Goal: Obtain resource: Download file/media

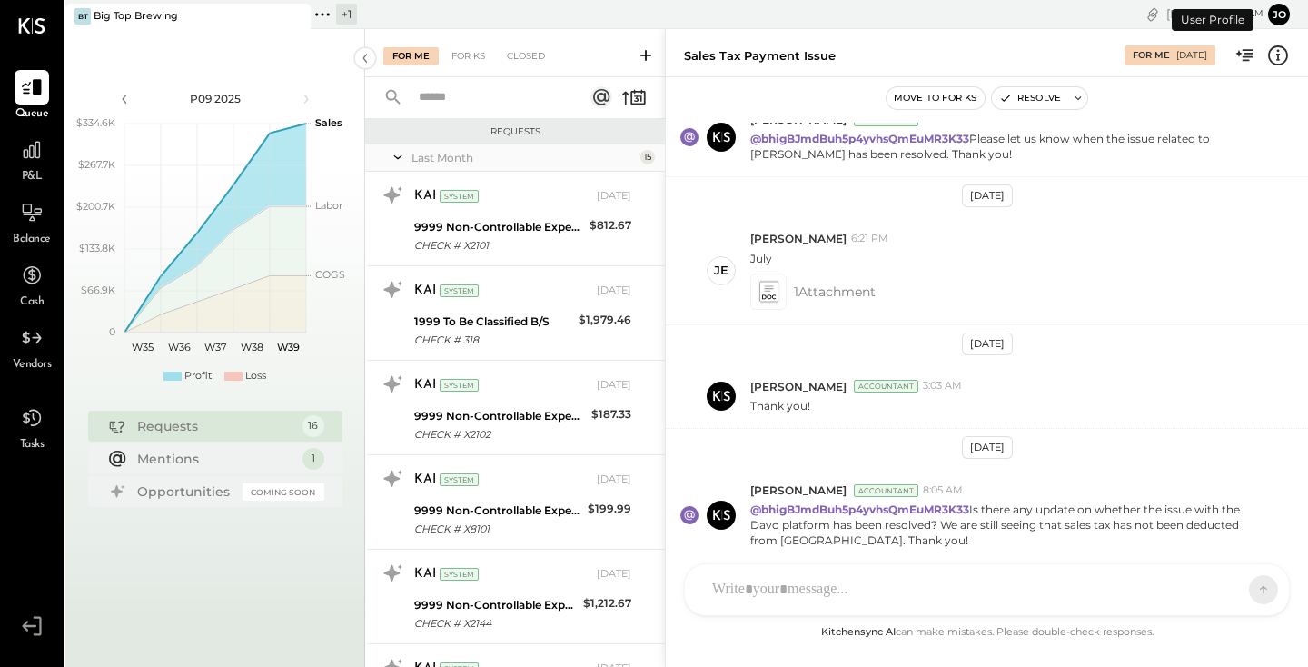
scroll to position [1147, 0]
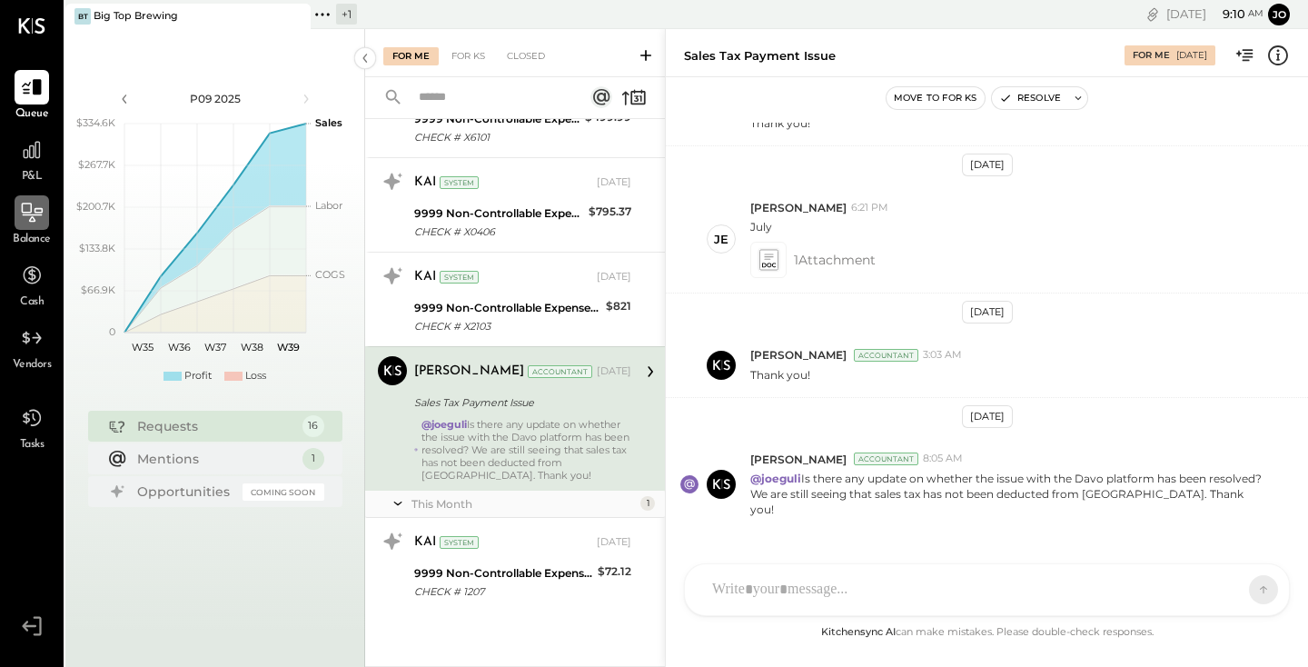
click at [35, 223] on icon at bounding box center [32, 213] width 24 height 24
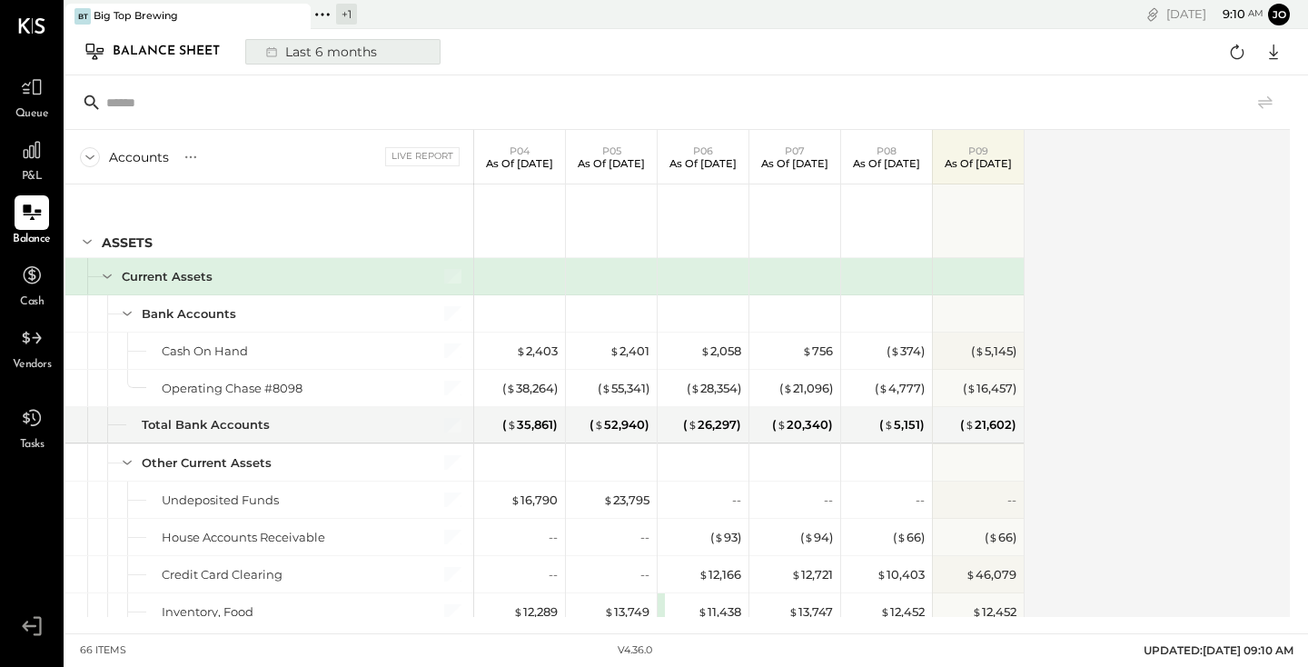
click at [378, 51] on div "Last 6 months" at bounding box center [319, 52] width 129 height 24
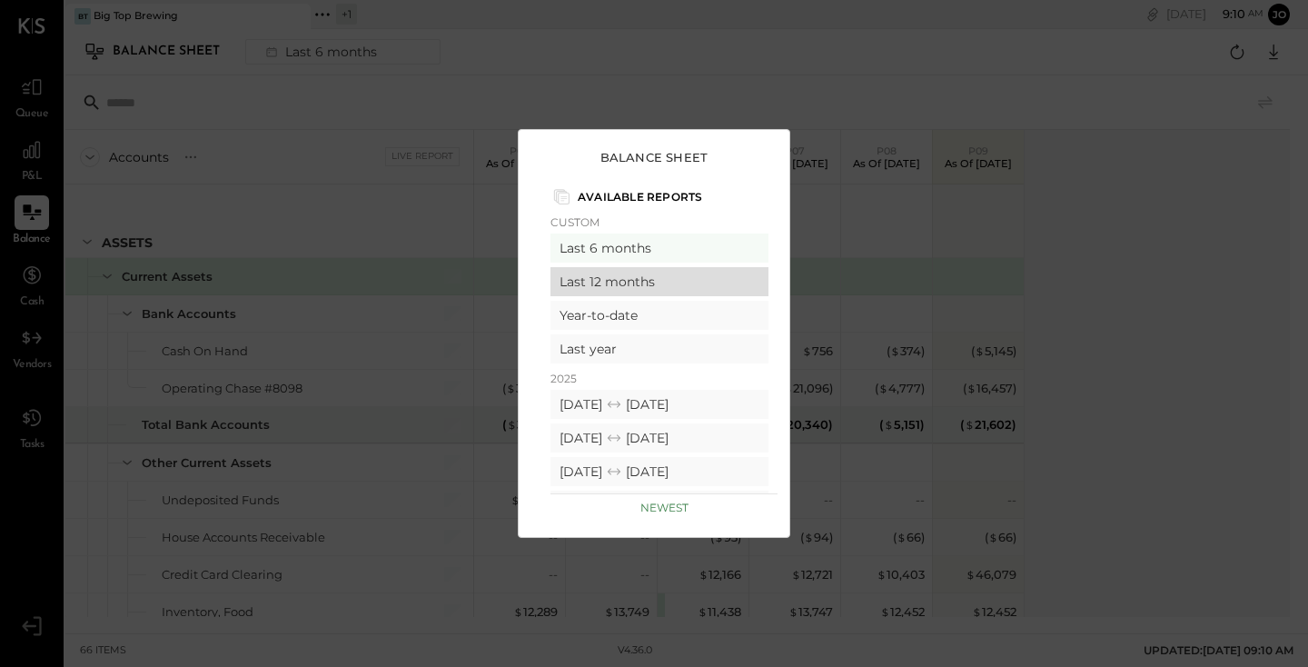
click at [568, 278] on div "Last 12 months" at bounding box center [659, 281] width 218 height 29
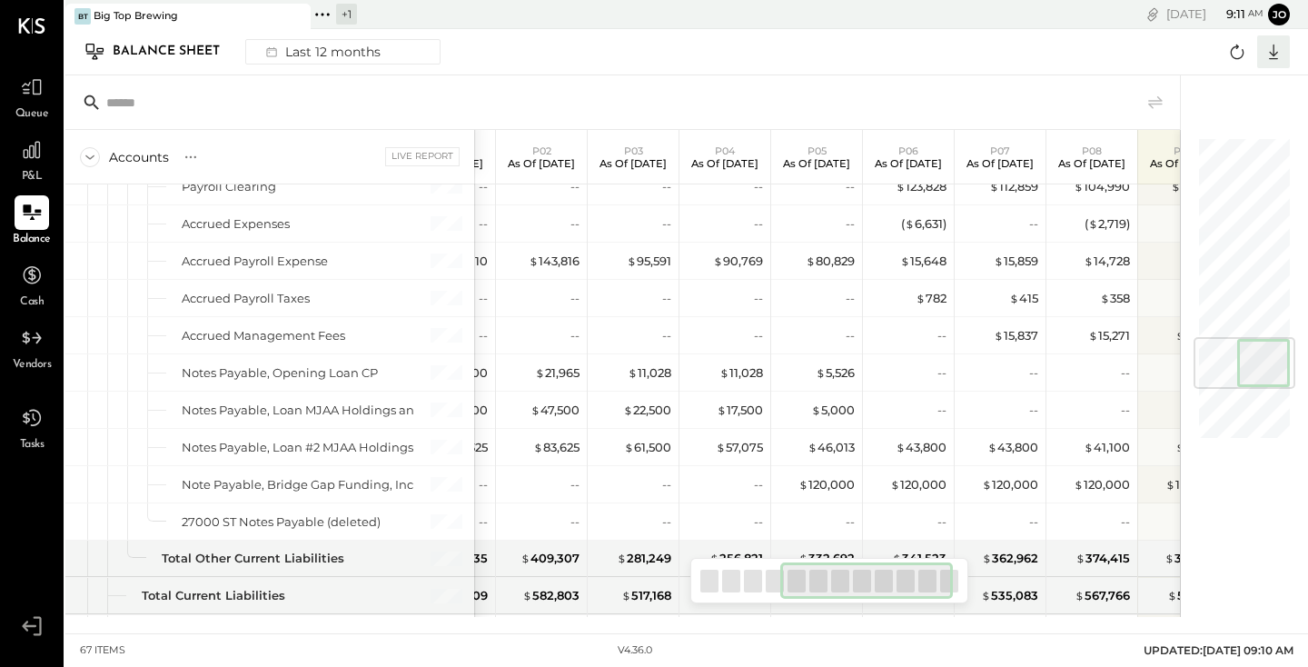
click at [1276, 45] on icon at bounding box center [1274, 52] width 24 height 24
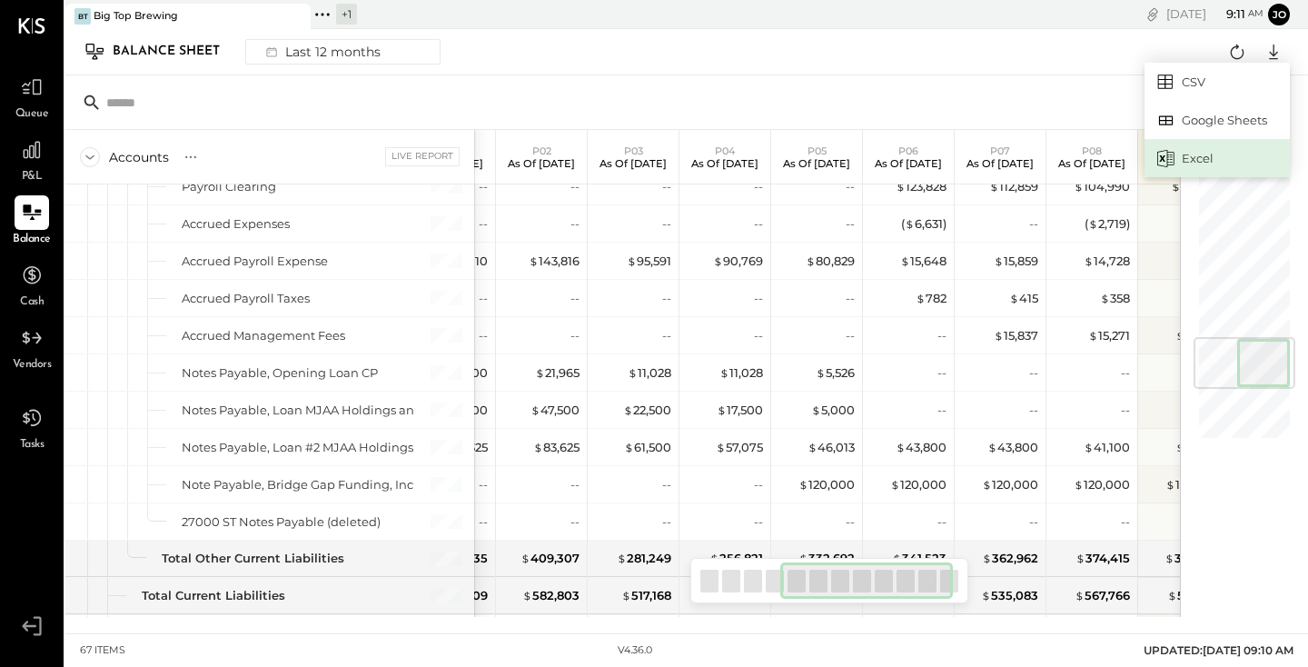
click at [1211, 157] on div "Excel" at bounding box center [1216, 158] width 145 height 38
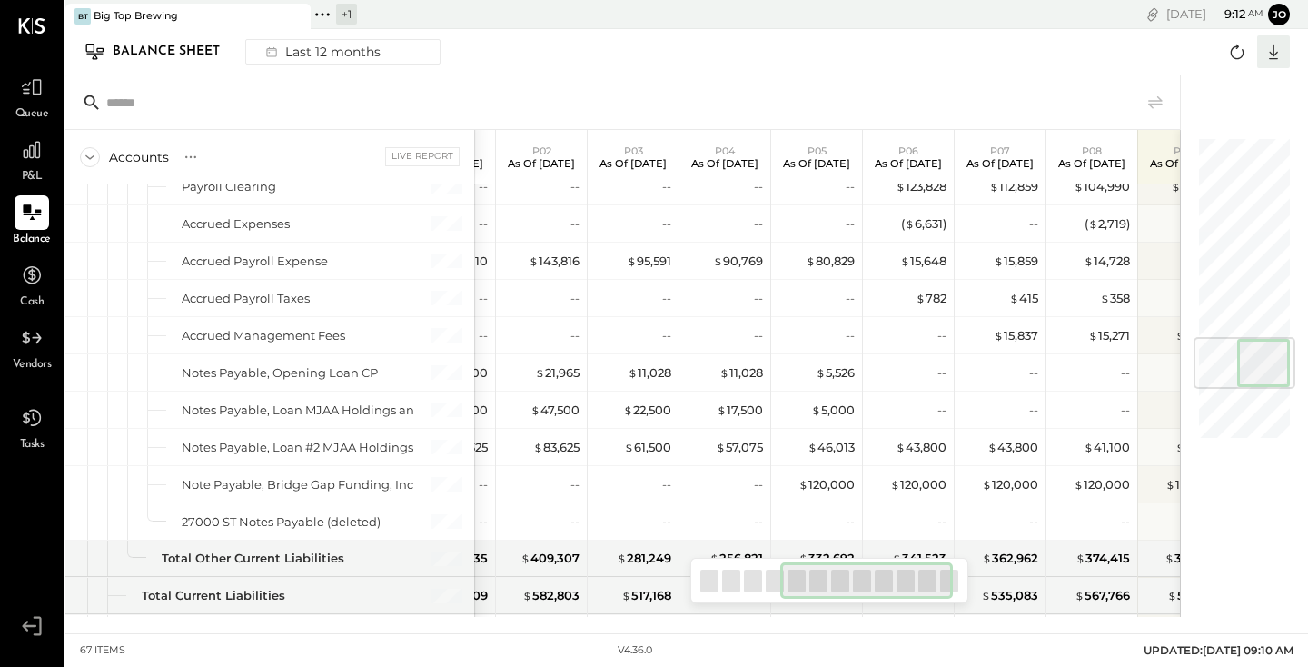
click at [1276, 57] on icon at bounding box center [1274, 52] width 24 height 24
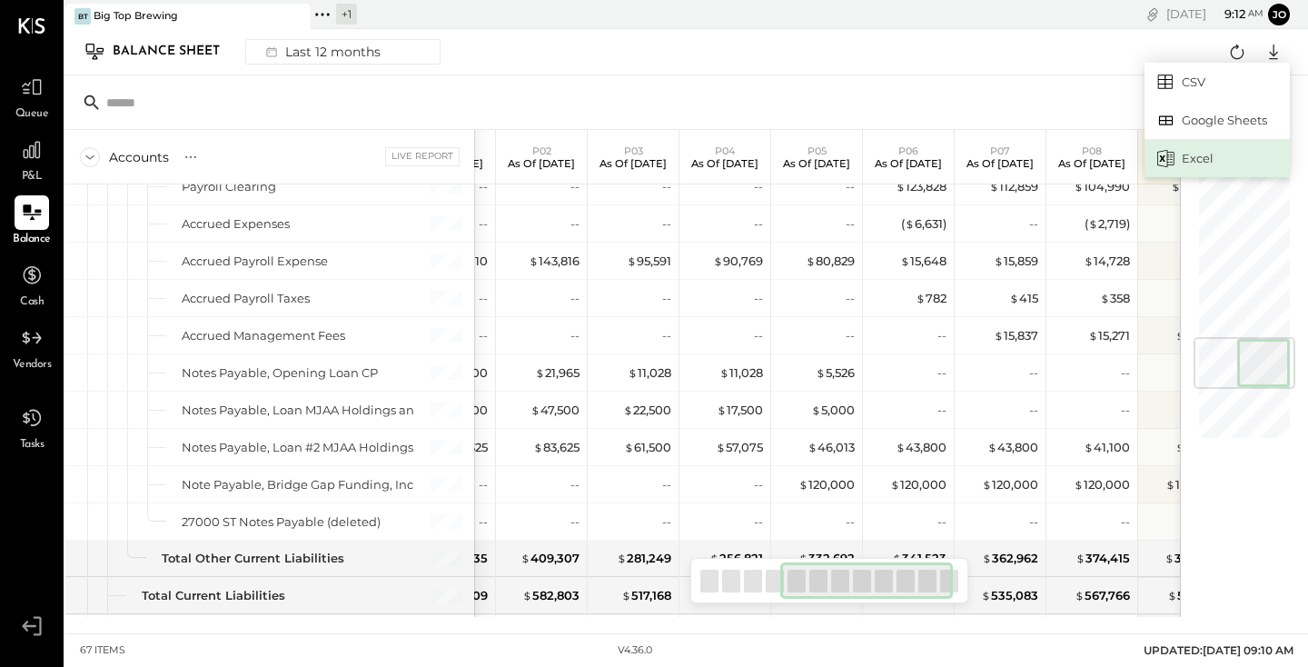
click at [1172, 158] on icon at bounding box center [1165, 158] width 17 height 17
